Goal: Information Seeking & Learning: Learn about a topic

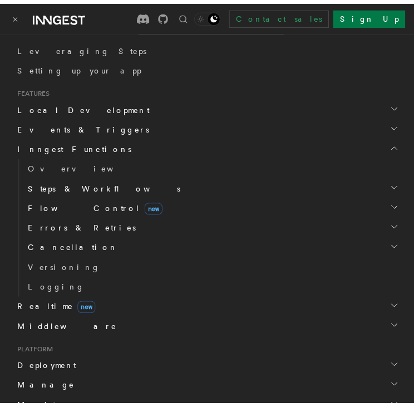
scroll to position [278, 0]
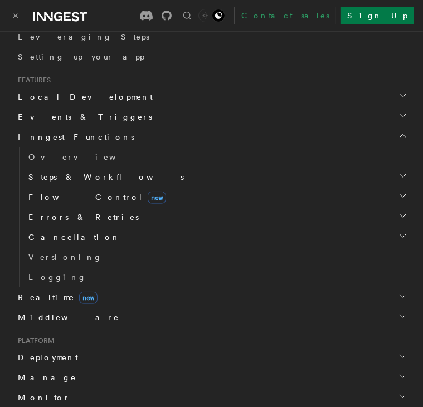
click at [398, 173] on icon "button" at bounding box center [402, 176] width 9 height 9
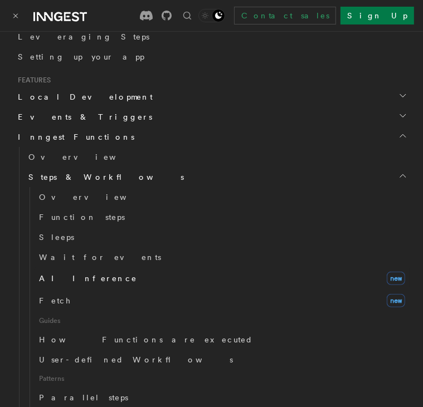
click at [52, 277] on span "AI Inference" at bounding box center [88, 278] width 98 height 9
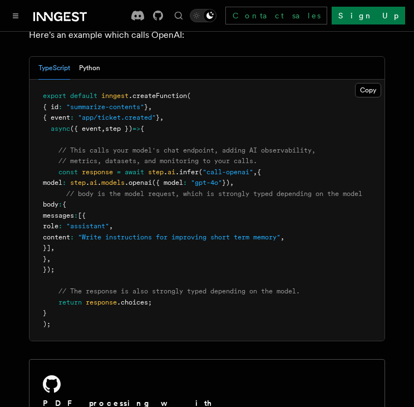
scroll to position [668, 0]
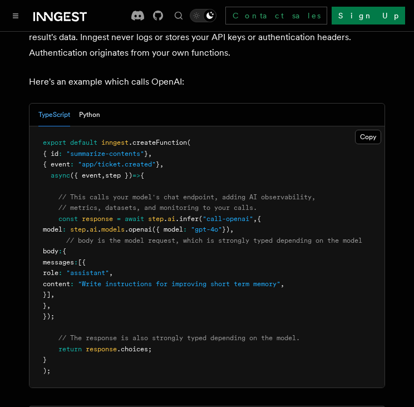
click at [103, 104] on div "TypeScript Python" at bounding box center [207, 115] width 355 height 23
click at [90, 104] on button "Python" at bounding box center [89, 115] width 21 height 23
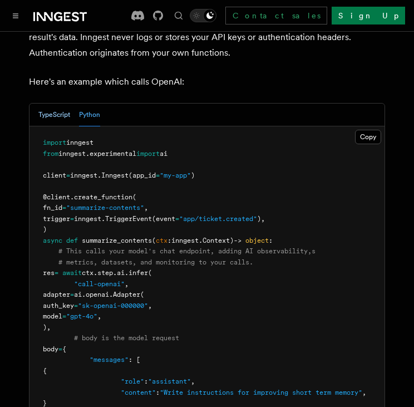
click at [60, 106] on button "TypeScript" at bounding box center [54, 115] width 32 height 23
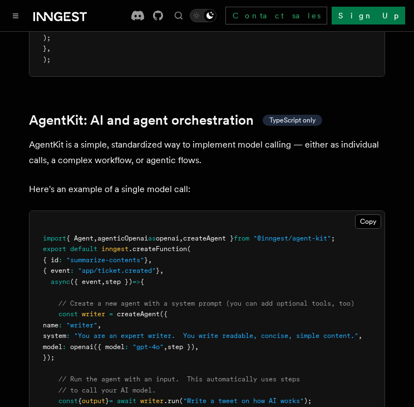
scroll to position [3397, 0]
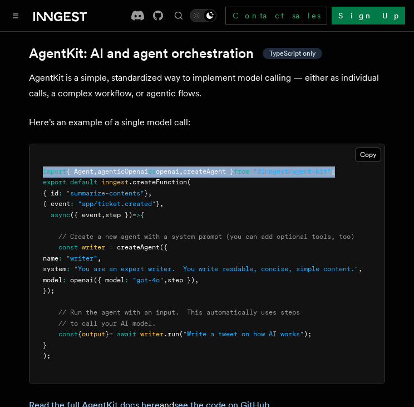
drag, startPoint x: 42, startPoint y: 159, endPoint x: 375, endPoint y: 162, distance: 333.0
click at [375, 162] on pre "import { Agent , agenticOpenai as openai , createAgent } from "@inngest/agent-k…" at bounding box center [207, 263] width 355 height 239
copy span "import { Agent , agenticOpenai as openai , createAgent } from "@inngest/agent-k…"
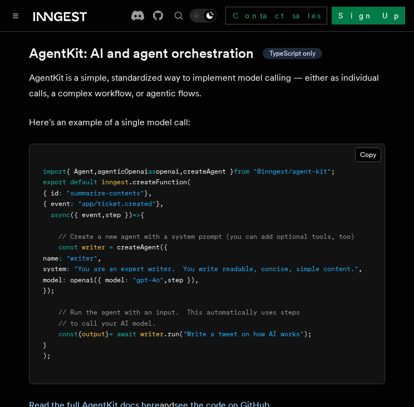
click at [219, 179] on pre "import { Agent , agenticOpenai as openai , createAgent } from "@inngest/agent-k…" at bounding box center [207, 263] width 355 height 239
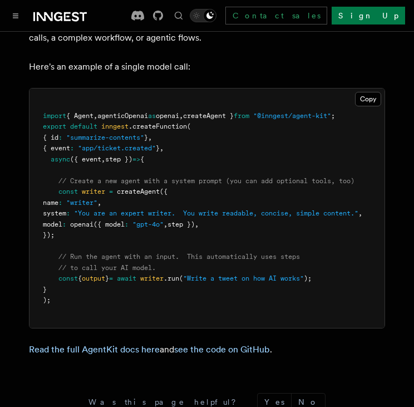
drag, startPoint x: 60, startPoint y: 180, endPoint x: 81, endPoint y: 224, distance: 49.3
click at [81, 224] on pre "import { Agent , agenticOpenai as openai , createAgent } from "@inngest/agent-k…" at bounding box center [207, 208] width 355 height 239
copy code "const writer = createAgent ({ name : "writer" , system : "You are an expert wri…"
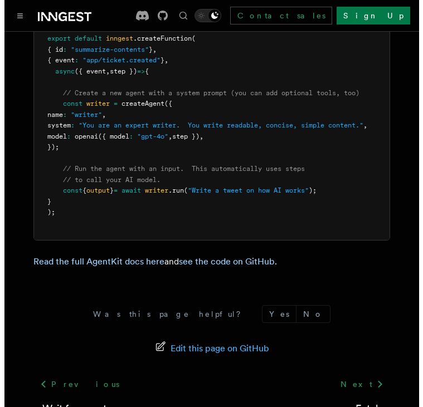
scroll to position [3453, 0]
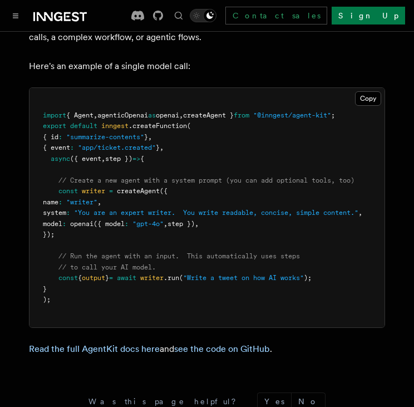
click at [163, 221] on pre "import { Agent , agenticOpenai as openai , createAgent } from "@inngest/agent-k…" at bounding box center [207, 207] width 355 height 239
click at [11, 11] on button "Toggle navigation" at bounding box center [15, 15] width 13 height 13
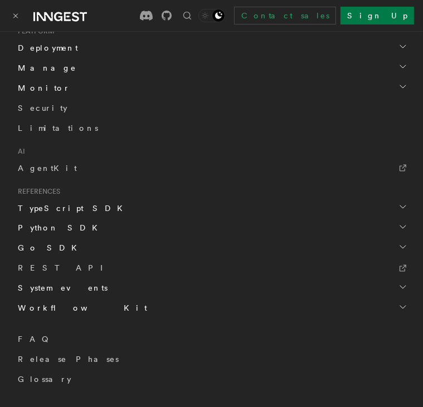
scroll to position [871, 0]
